Goal: Task Accomplishment & Management: Use online tool/utility

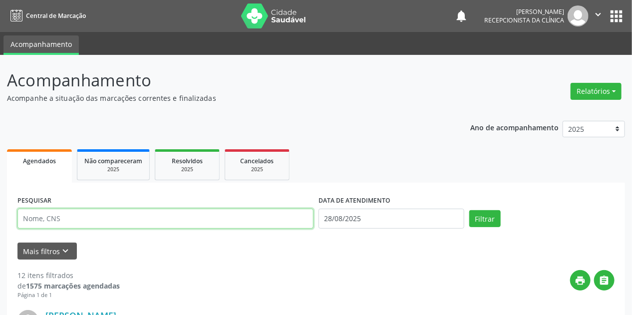
click at [77, 213] on input "text" at bounding box center [165, 219] width 296 height 20
type input "[PERSON_NAME]"
click at [469, 210] on button "Filtrar" at bounding box center [484, 218] width 31 height 17
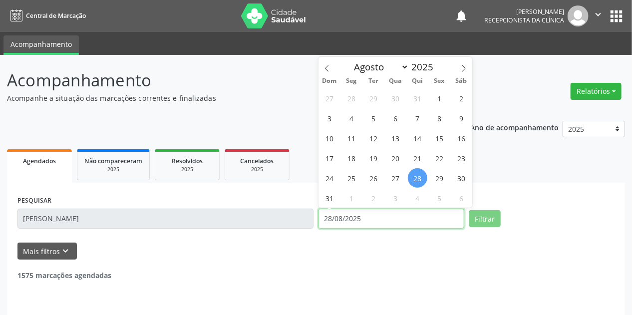
click at [339, 226] on input "28/08/2025" at bounding box center [391, 219] width 146 height 20
click at [352, 199] on span "1" at bounding box center [351, 197] width 19 height 19
type input "[DATE]"
click at [351, 199] on span "1" at bounding box center [351, 197] width 19 height 19
click at [351, 199] on label "DATA DE ATENDIMENTO" at bounding box center [354, 200] width 72 height 15
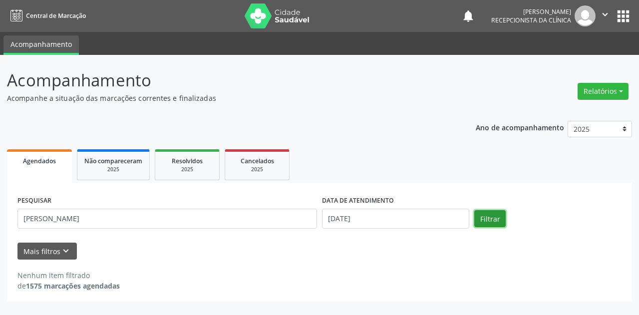
click at [481, 222] on button "Filtrar" at bounding box center [489, 218] width 31 height 17
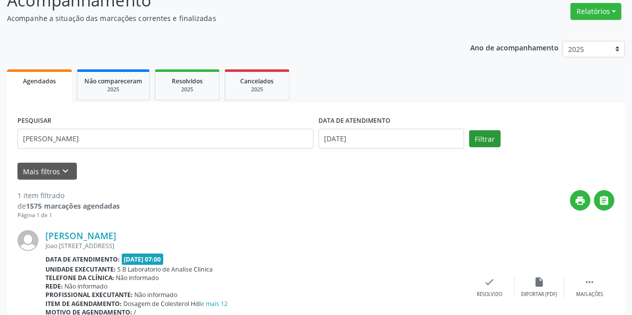
scroll to position [136, 0]
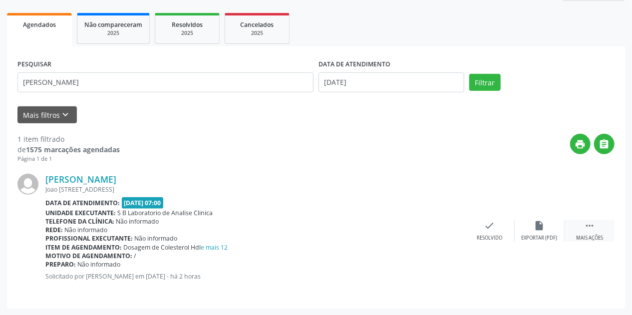
click at [589, 231] on div " Mais ações" at bounding box center [589, 230] width 50 height 21
click at [445, 227] on div "print Imprimir" at bounding box center [440, 230] width 50 height 21
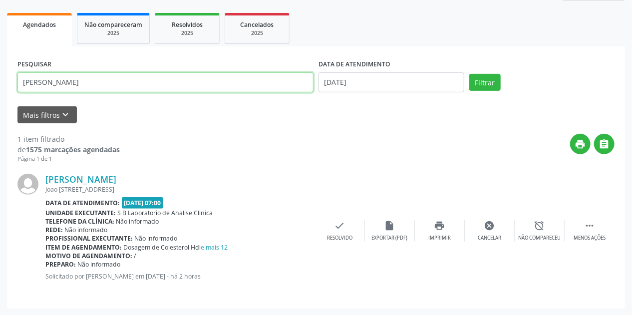
drag, startPoint x: 84, startPoint y: 86, endPoint x: 0, endPoint y: 110, distance: 87.8
click at [0, 111] on div "Acompanhamento Acompanhe a situação das marcações correntes e finalizadas Relat…" at bounding box center [316, 117] width 632 height 397
click at [469, 74] on button "Filtrar" at bounding box center [484, 82] width 31 height 17
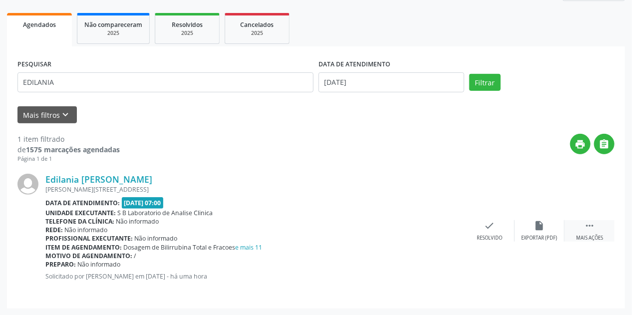
click at [587, 231] on div " Mais ações" at bounding box center [589, 230] width 50 height 21
click at [447, 228] on div "print Imprimir" at bounding box center [440, 230] width 50 height 21
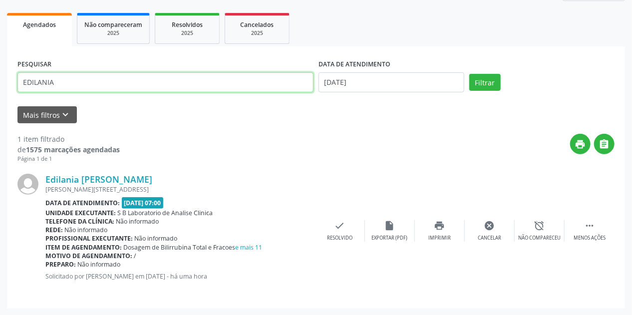
drag, startPoint x: 75, startPoint y: 80, endPoint x: 0, endPoint y: 93, distance: 76.4
click at [0, 93] on div "Acompanhamento Acompanhe a situação das marcações correntes e finalizadas Relat…" at bounding box center [316, 117] width 632 height 397
click at [469, 74] on button "Filtrar" at bounding box center [484, 82] width 31 height 17
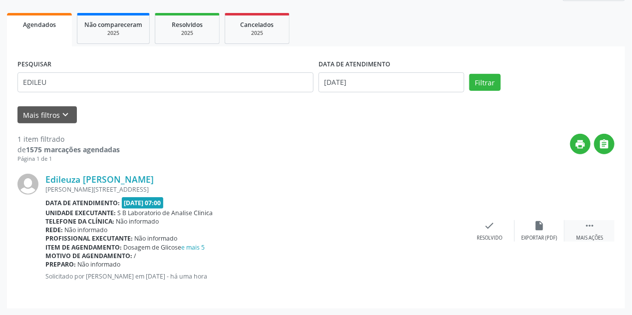
click at [579, 228] on div " Mais ações" at bounding box center [589, 230] width 50 height 21
click at [443, 227] on icon "print" at bounding box center [439, 225] width 11 height 11
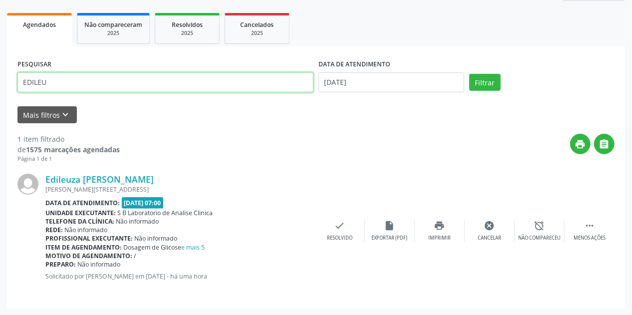
drag, startPoint x: 85, startPoint y: 86, endPoint x: 0, endPoint y: 109, distance: 87.9
click at [0, 109] on div "Acompanhamento Acompanhe a situação das marcações correntes e finalizadas Relat…" at bounding box center [316, 117] width 632 height 397
click at [469, 74] on button "Filtrar" at bounding box center [484, 82] width 31 height 17
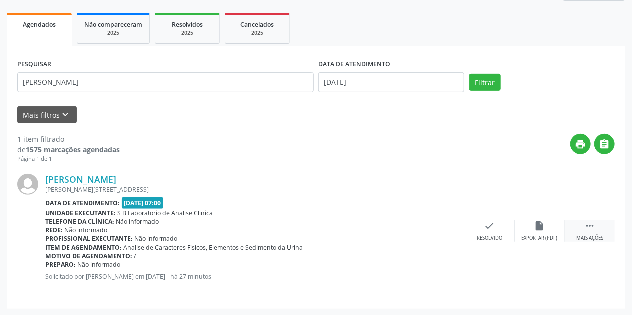
click at [577, 228] on div " Mais ações" at bounding box center [589, 230] width 50 height 21
click at [434, 227] on icon "print" at bounding box center [439, 225] width 11 height 11
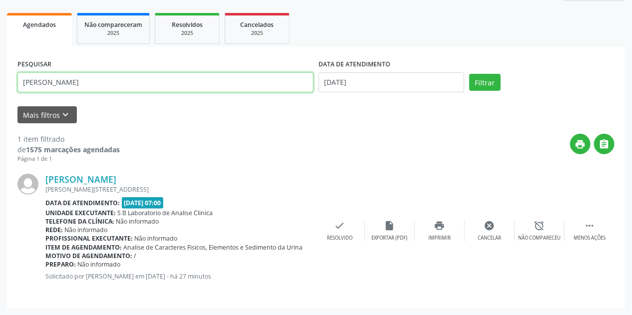
drag, startPoint x: 76, startPoint y: 85, endPoint x: 0, endPoint y: 113, distance: 81.1
click at [0, 112] on div "Acompanhamento Acompanhe a situação das marcações correntes e finalizadas Relat…" at bounding box center [316, 117] width 632 height 397
click at [469, 74] on button "Filtrar" at bounding box center [484, 82] width 31 height 17
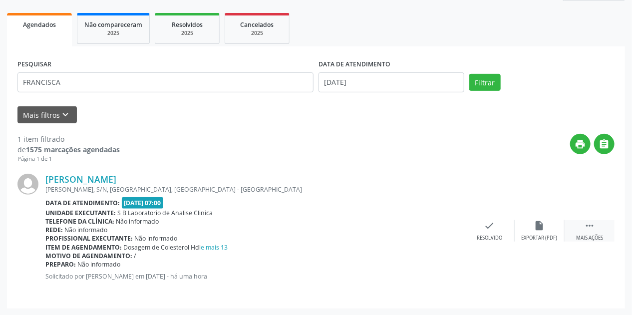
click at [590, 232] on div " Mais ações" at bounding box center [589, 230] width 50 height 21
click at [443, 225] on icon "print" at bounding box center [439, 225] width 11 height 11
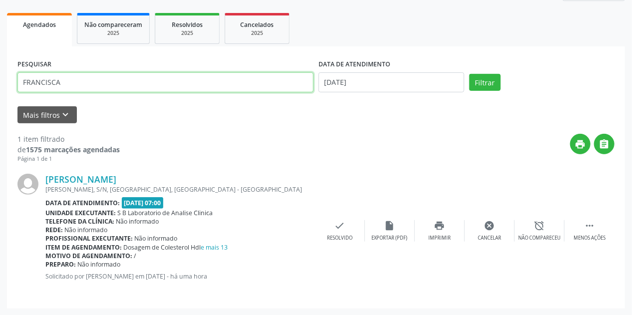
drag, startPoint x: 88, startPoint y: 84, endPoint x: 0, endPoint y: 94, distance: 88.9
click at [0, 93] on div "Acompanhamento Acompanhe a situação das marcações correntes e finalizadas Relat…" at bounding box center [316, 117] width 632 height 397
click at [469, 74] on button "Filtrar" at bounding box center [484, 82] width 31 height 17
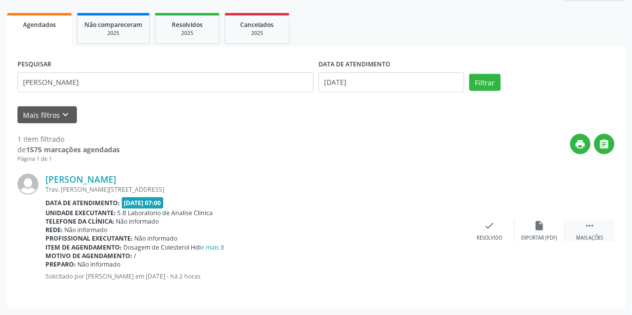
click at [592, 234] on div "Mais ações" at bounding box center [589, 237] width 27 height 7
click at [434, 228] on icon "print" at bounding box center [439, 225] width 11 height 11
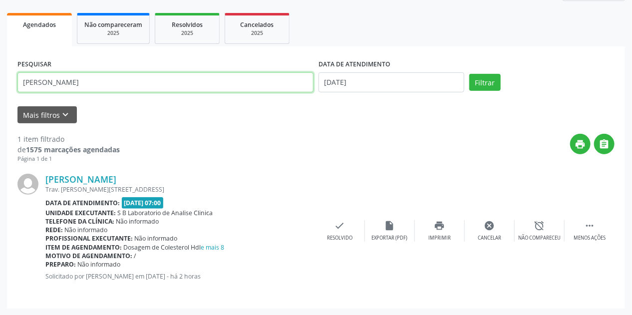
drag, startPoint x: 77, startPoint y: 78, endPoint x: 0, endPoint y: 91, distance: 78.4
click at [0, 91] on div "Acompanhamento Acompanhe a situação das marcações correntes e finalizadas Relat…" at bounding box center [316, 117] width 632 height 397
click at [469, 74] on button "Filtrar" at bounding box center [484, 82] width 31 height 17
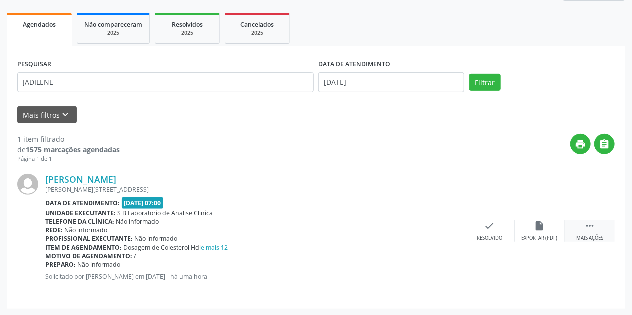
click at [595, 228] on div " Mais ações" at bounding box center [589, 230] width 50 height 21
click at [452, 231] on div "print Imprimir" at bounding box center [440, 230] width 50 height 21
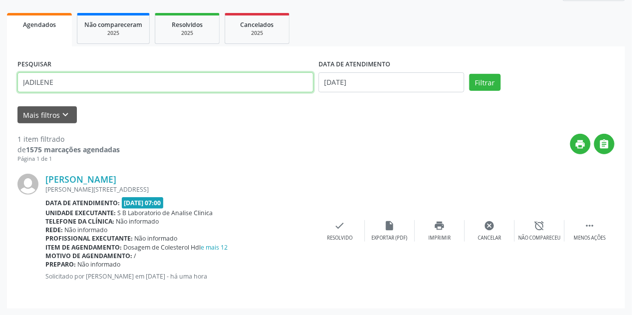
drag, startPoint x: 83, startPoint y: 83, endPoint x: 0, endPoint y: 84, distance: 83.3
click at [0, 84] on div "Acompanhamento Acompanhe a situação das marcações correntes e finalizadas Relat…" at bounding box center [316, 117] width 632 height 397
click at [469, 74] on button "Filtrar" at bounding box center [484, 82] width 31 height 17
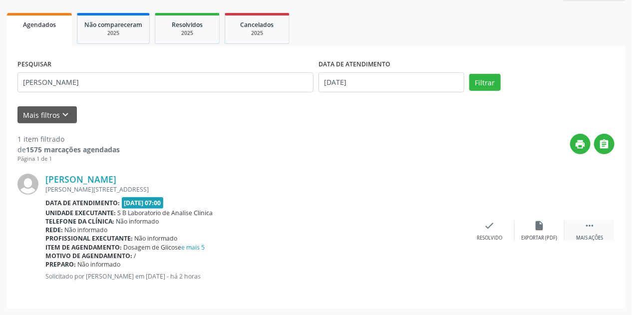
click at [584, 231] on div " Mais ações" at bounding box center [589, 230] width 50 height 21
click at [447, 229] on div "print Imprimir" at bounding box center [440, 230] width 50 height 21
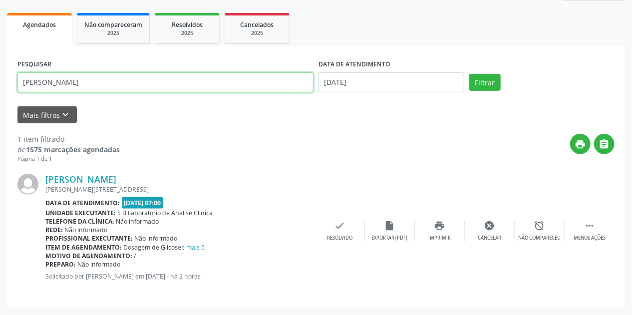
click at [92, 86] on input "[PERSON_NAME]" at bounding box center [165, 82] width 296 height 20
click at [469, 74] on button "Filtrar" at bounding box center [484, 82] width 31 height 17
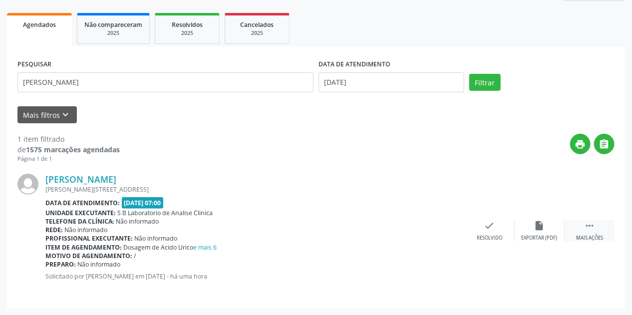
click at [591, 234] on div "Mais ações" at bounding box center [589, 237] width 27 height 7
click at [440, 235] on div "Imprimir" at bounding box center [439, 237] width 22 height 7
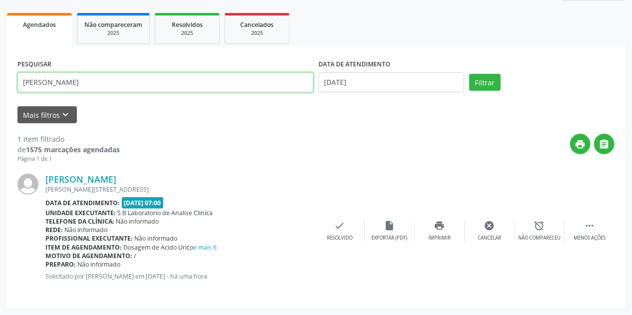
drag, startPoint x: 108, startPoint y: 84, endPoint x: 0, endPoint y: 85, distance: 107.8
click at [0, 85] on div "Acompanhamento Acompanhe a situação das marcações correntes e finalizadas Relat…" at bounding box center [316, 117] width 632 height 397
click at [469, 74] on button "Filtrar" at bounding box center [484, 82] width 31 height 17
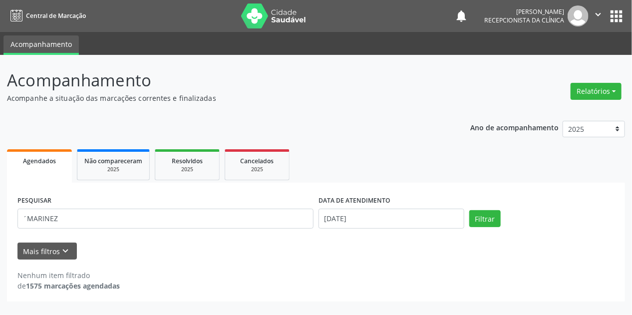
scroll to position [0, 0]
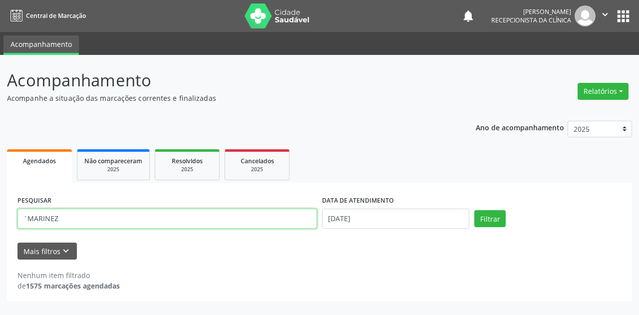
click at [28, 219] on input "´MARINEZ" at bounding box center [166, 219] width 299 height 20
click at [474, 210] on button "Filtrar" at bounding box center [489, 218] width 31 height 17
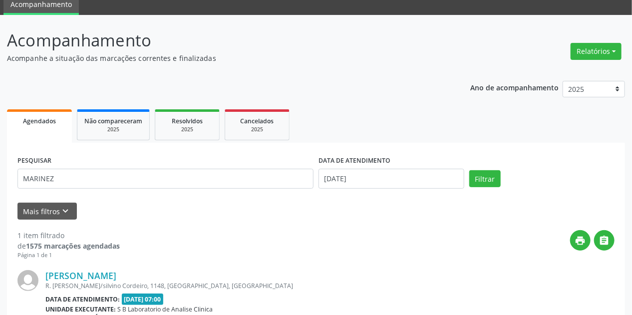
scroll to position [136, 0]
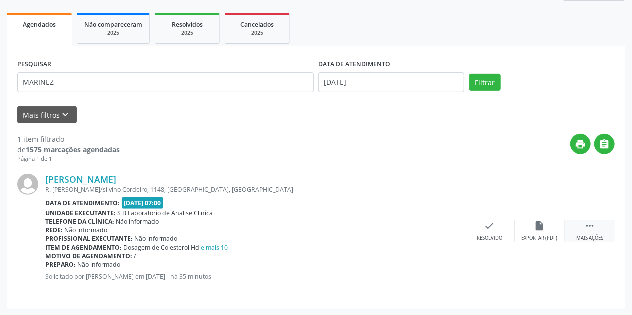
click at [587, 232] on div " Mais ações" at bounding box center [589, 230] width 50 height 21
click at [443, 224] on icon "print" at bounding box center [439, 225] width 11 height 11
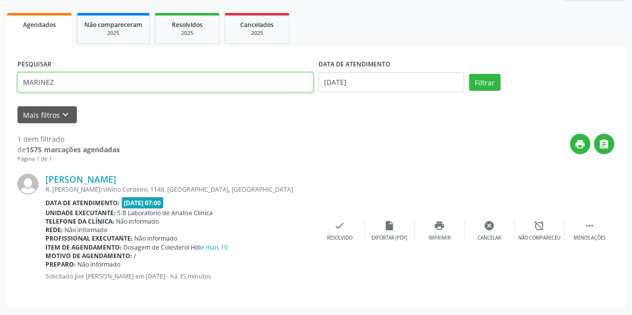
drag, startPoint x: 96, startPoint y: 86, endPoint x: 0, endPoint y: 102, distance: 97.1
click at [0, 102] on div "Acompanhamento Acompanhe a situação das marcações correntes e finalizadas Relat…" at bounding box center [316, 117] width 632 height 397
click at [469, 74] on button "Filtrar" at bounding box center [484, 82] width 31 height 17
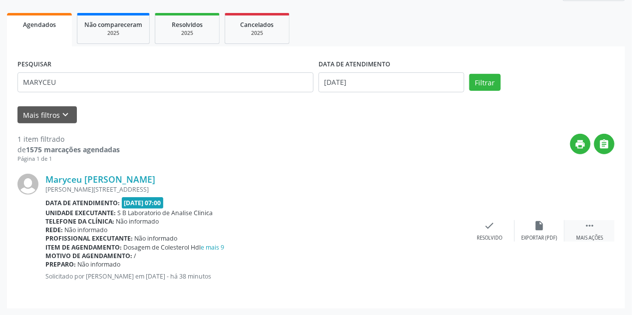
click at [588, 223] on icon "" at bounding box center [589, 225] width 11 height 11
click at [442, 233] on div "print Imprimir" at bounding box center [440, 230] width 50 height 21
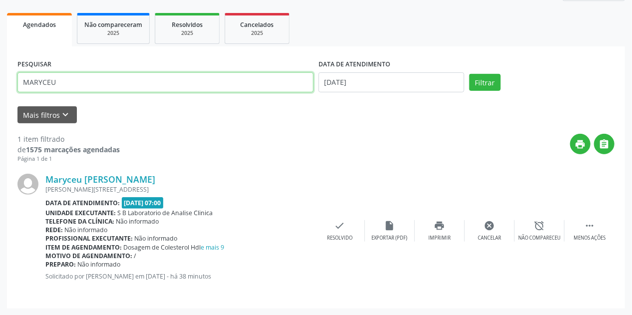
drag, startPoint x: 82, startPoint y: 87, endPoint x: 0, endPoint y: 91, distance: 82.4
click at [0, 91] on div "Acompanhamento Acompanhe a situação das marcações correntes e finalizadas Relat…" at bounding box center [316, 117] width 632 height 397
type input "[PERSON_NAME]"
click at [469, 74] on button "Filtrar" at bounding box center [484, 82] width 31 height 17
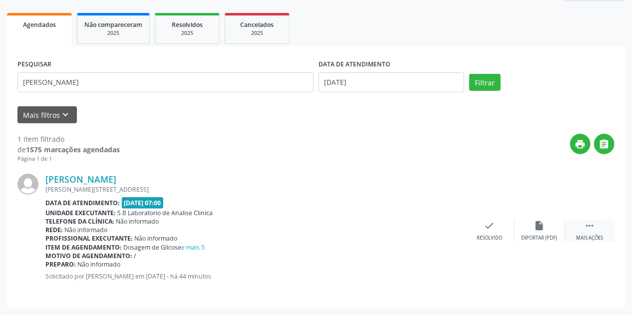
click at [585, 229] on icon "" at bounding box center [589, 225] width 11 height 11
click at [444, 235] on div "Imprimir" at bounding box center [439, 237] width 22 height 7
